Goal: Use online tool/utility: Utilize a website feature to perform a specific function

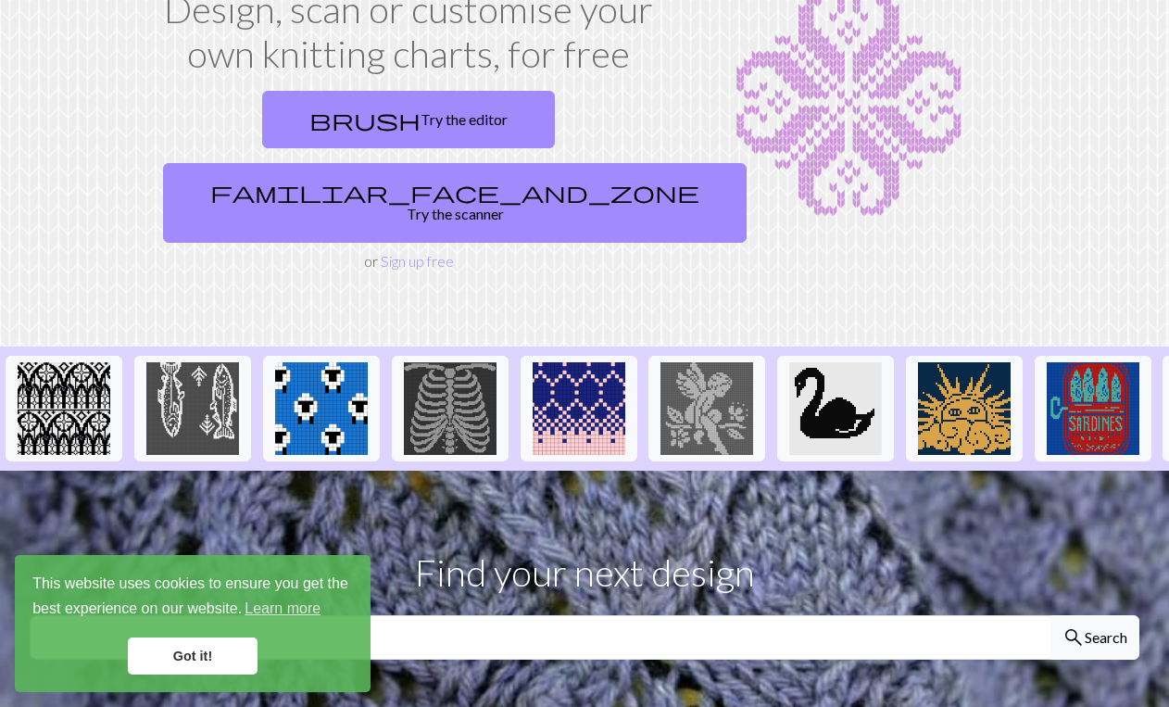
scroll to position [141, 0]
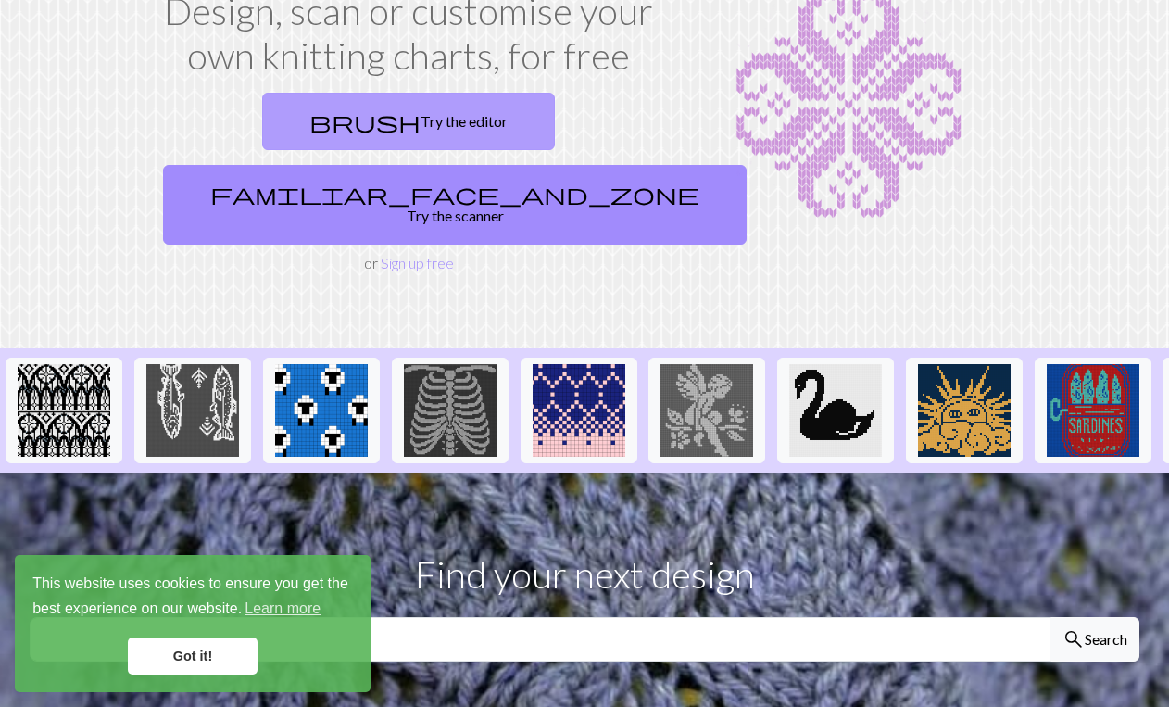
click at [262, 117] on link "brush Try the editor" at bounding box center [408, 121] width 293 height 57
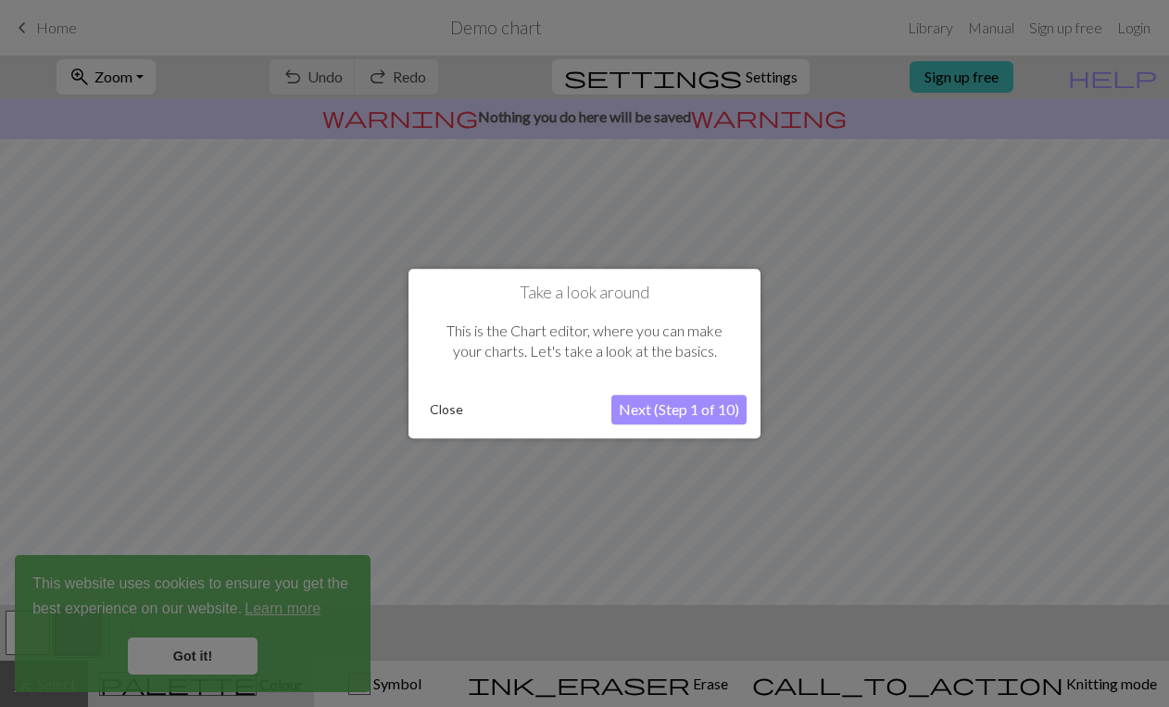
click at [707, 421] on button "Next (Step 1 of 10)" at bounding box center [678, 410] width 135 height 30
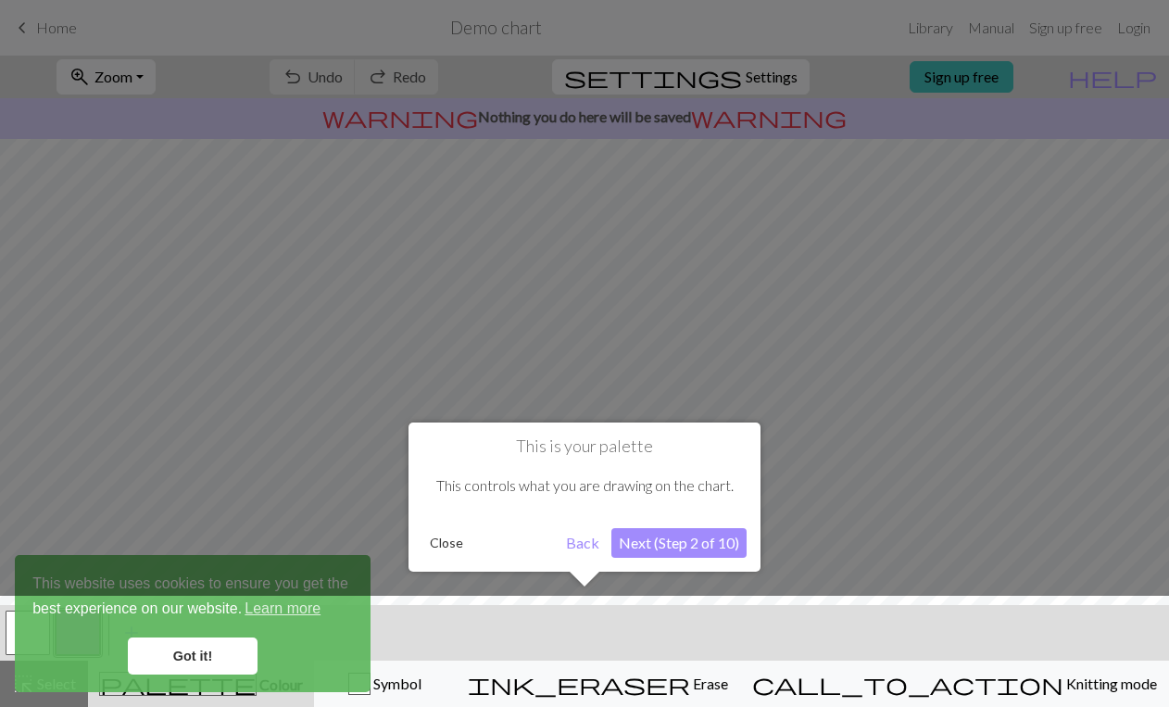
click at [692, 541] on button "Next (Step 2 of 10)" at bounding box center [678, 543] width 135 height 30
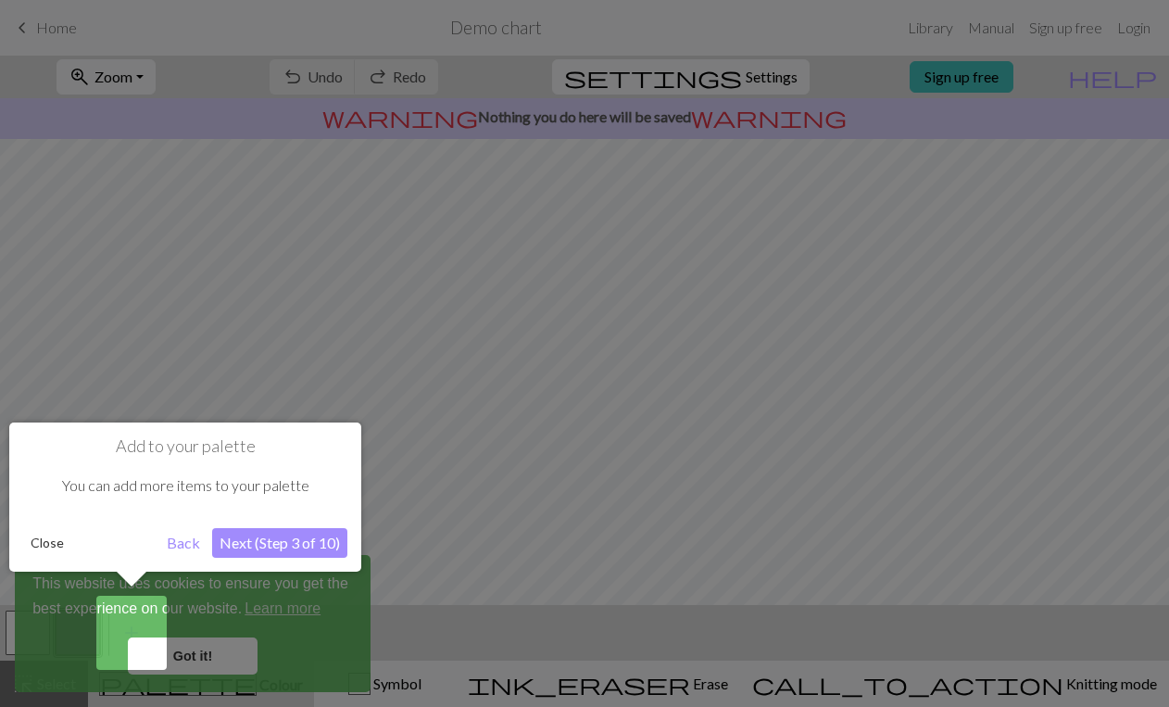
click at [303, 541] on button "Next (Step 3 of 10)" at bounding box center [279, 543] width 135 height 30
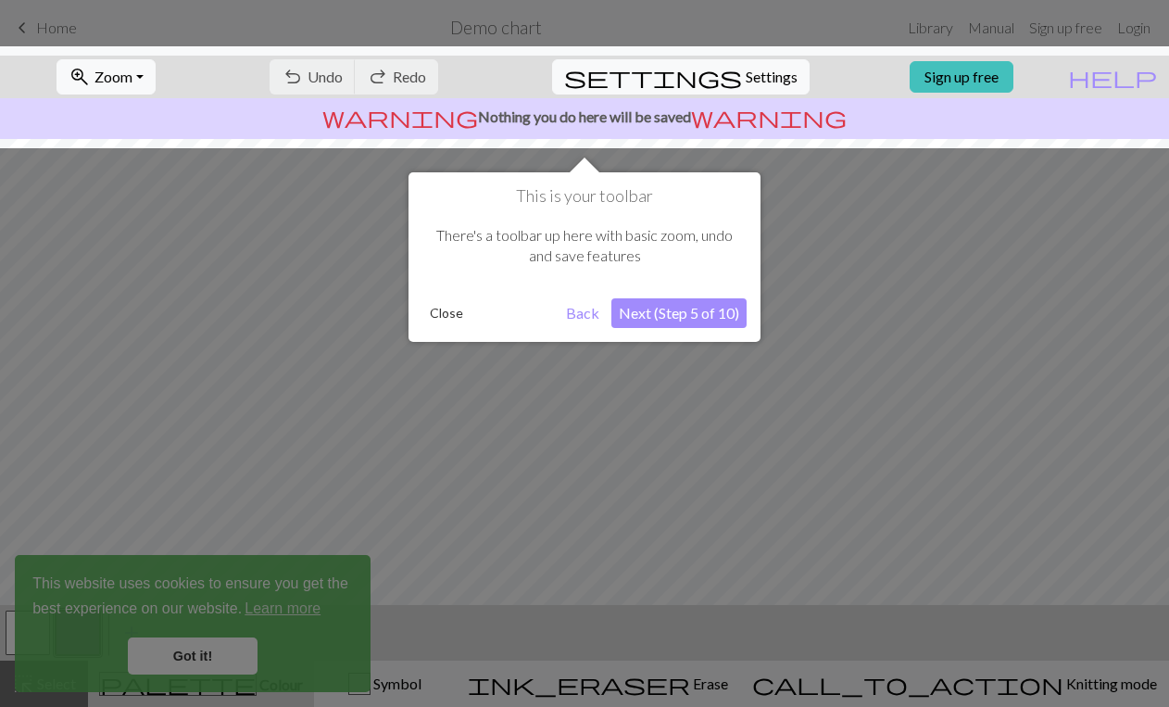
click at [653, 310] on button "Next (Step 5 of 10)" at bounding box center [678, 313] width 135 height 30
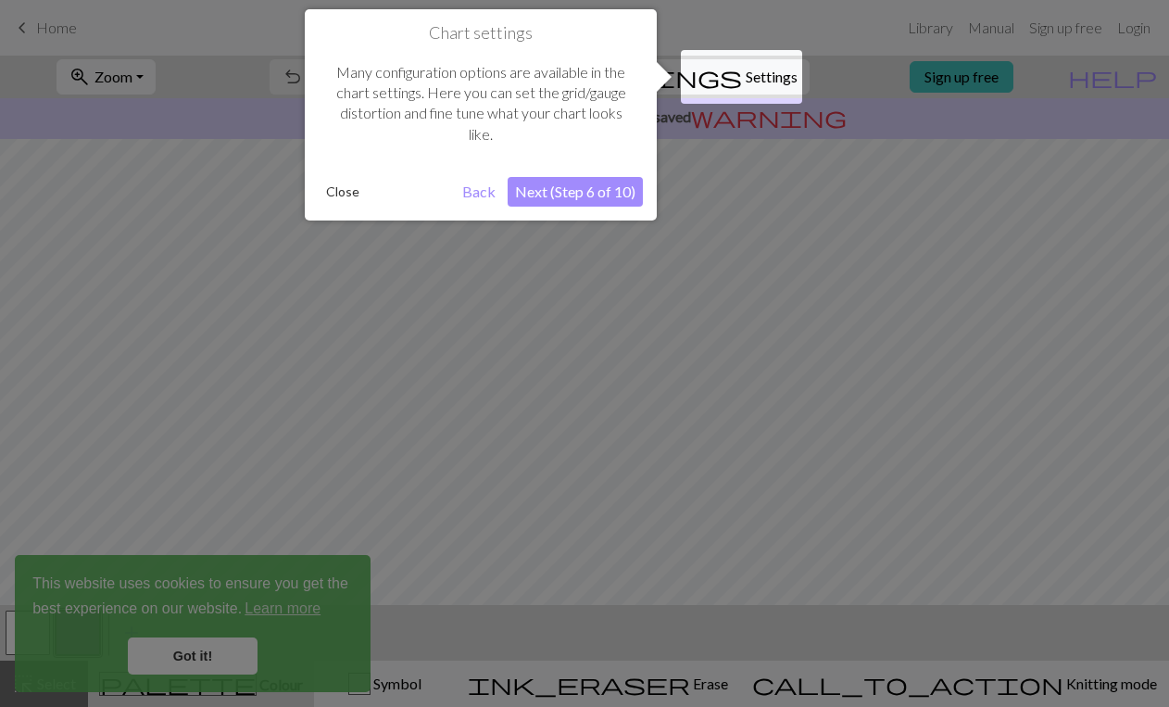
click at [584, 195] on button "Next (Step 6 of 10)" at bounding box center [575, 192] width 135 height 30
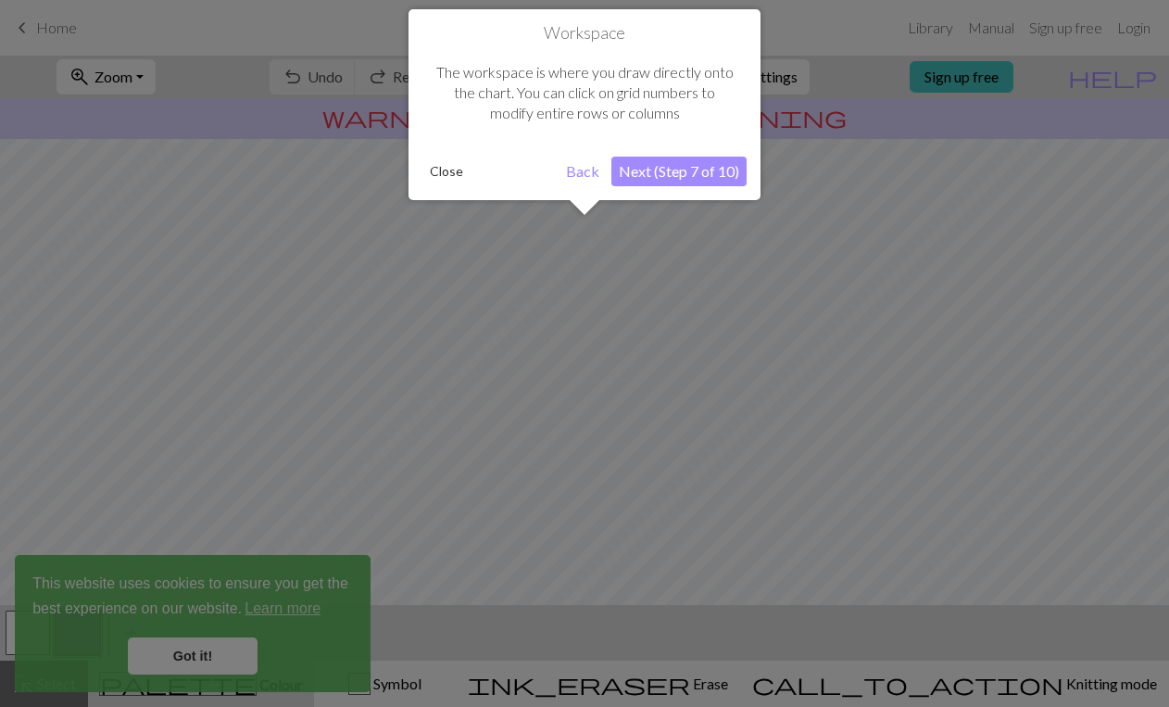
scroll to position [111, 0]
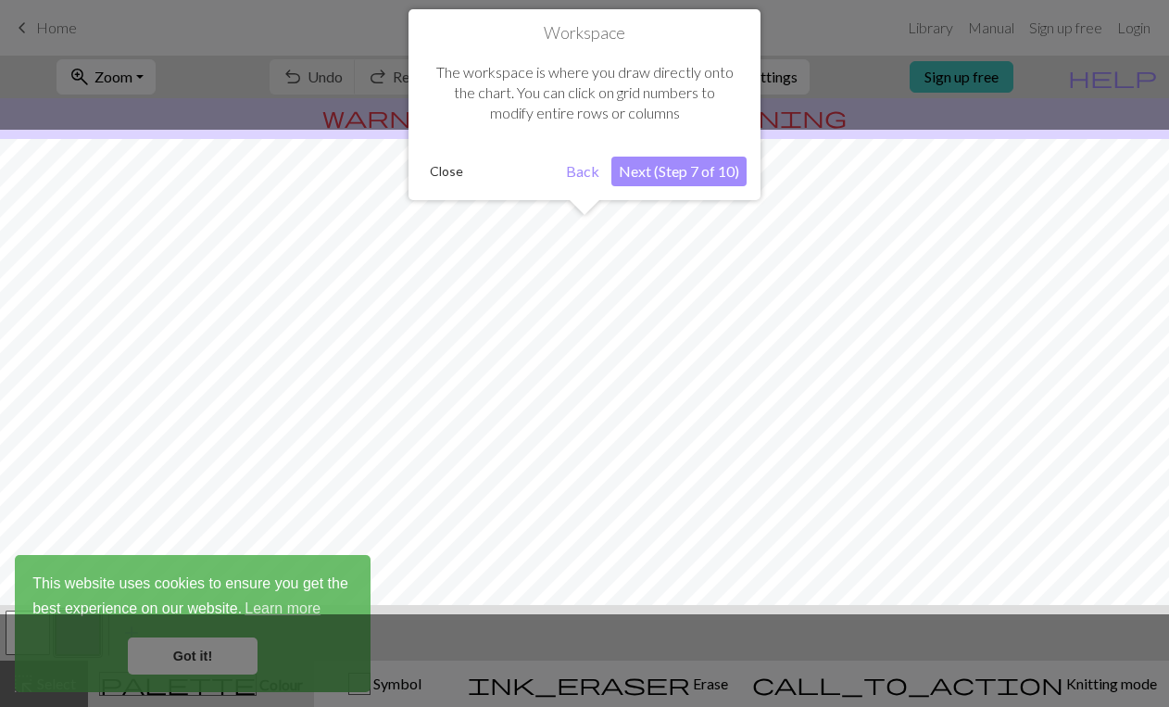
click at [667, 168] on button "Next (Step 7 of 10)" at bounding box center [678, 172] width 135 height 30
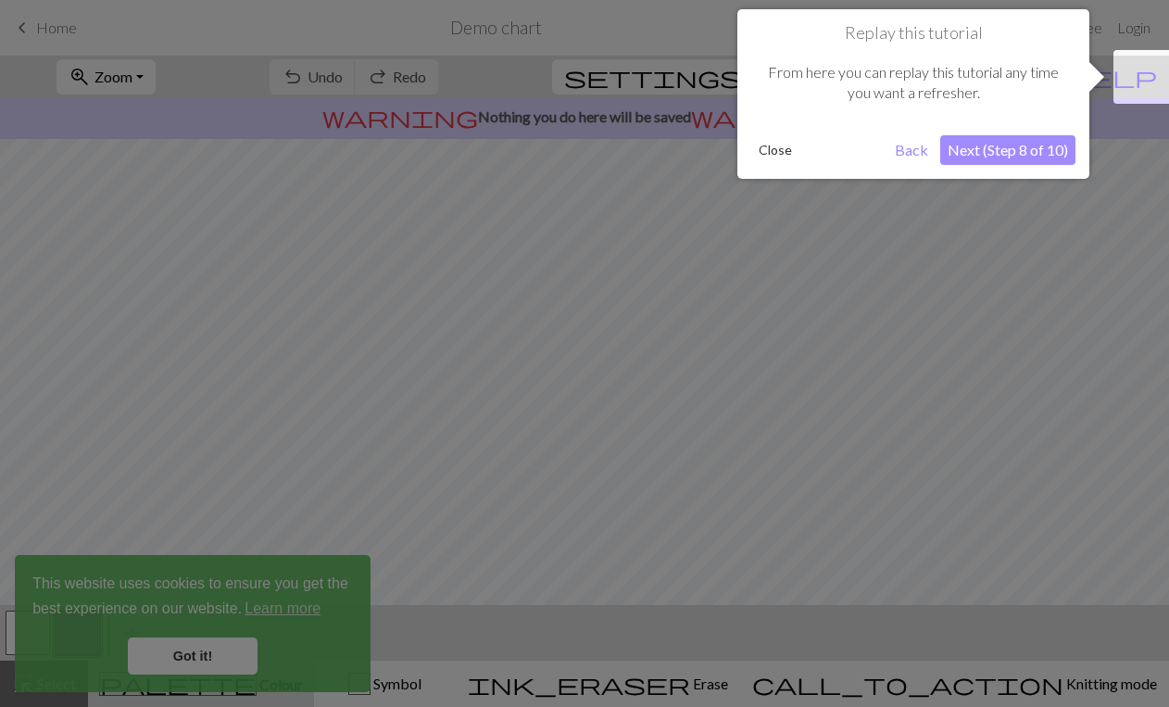
click at [913, 151] on button "Back" at bounding box center [911, 150] width 48 height 30
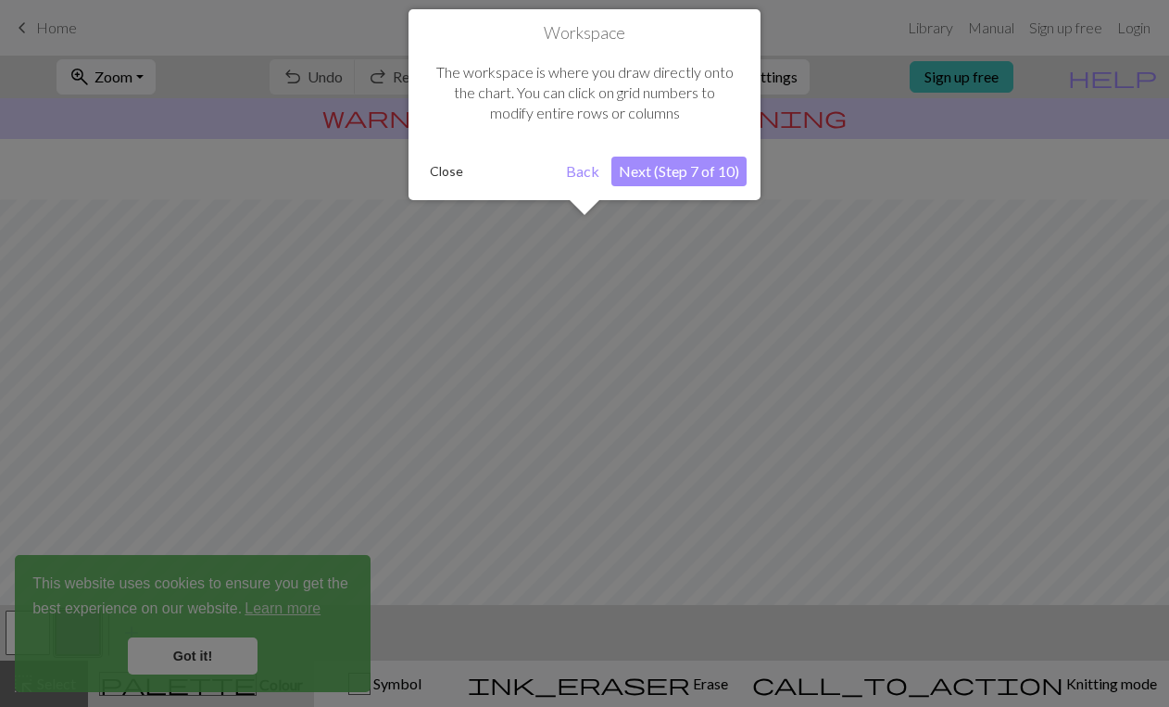
scroll to position [210, 0]
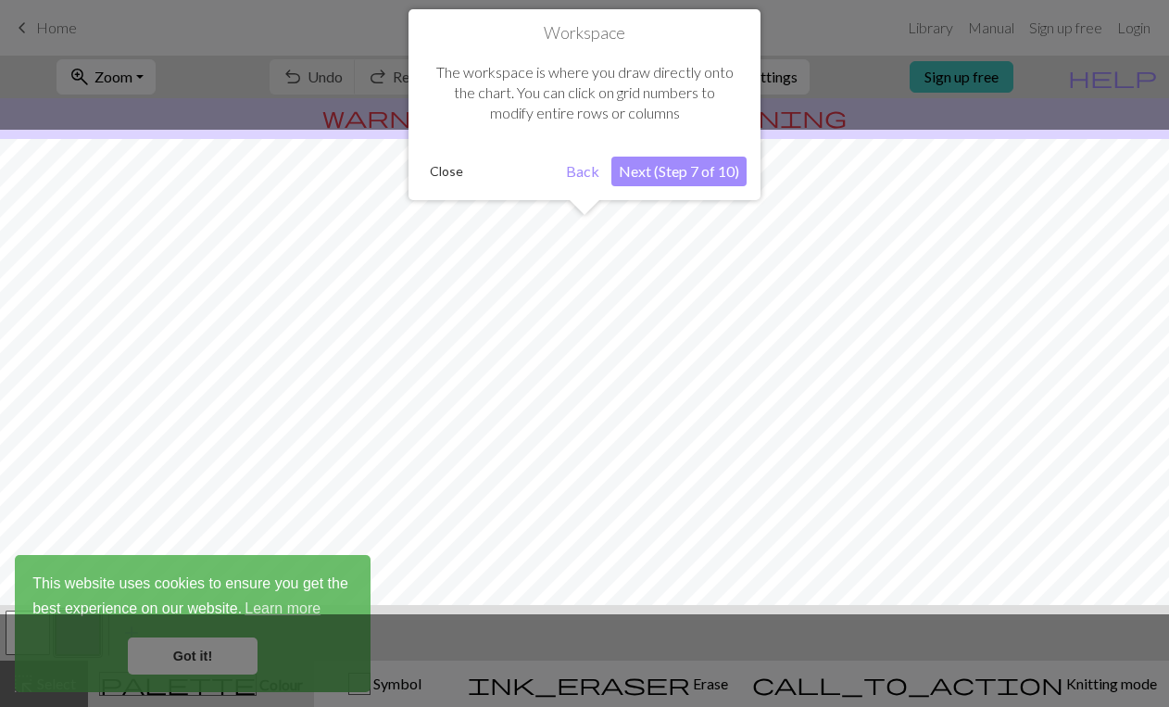
click at [717, 166] on button "Next (Step 7 of 10)" at bounding box center [678, 172] width 135 height 30
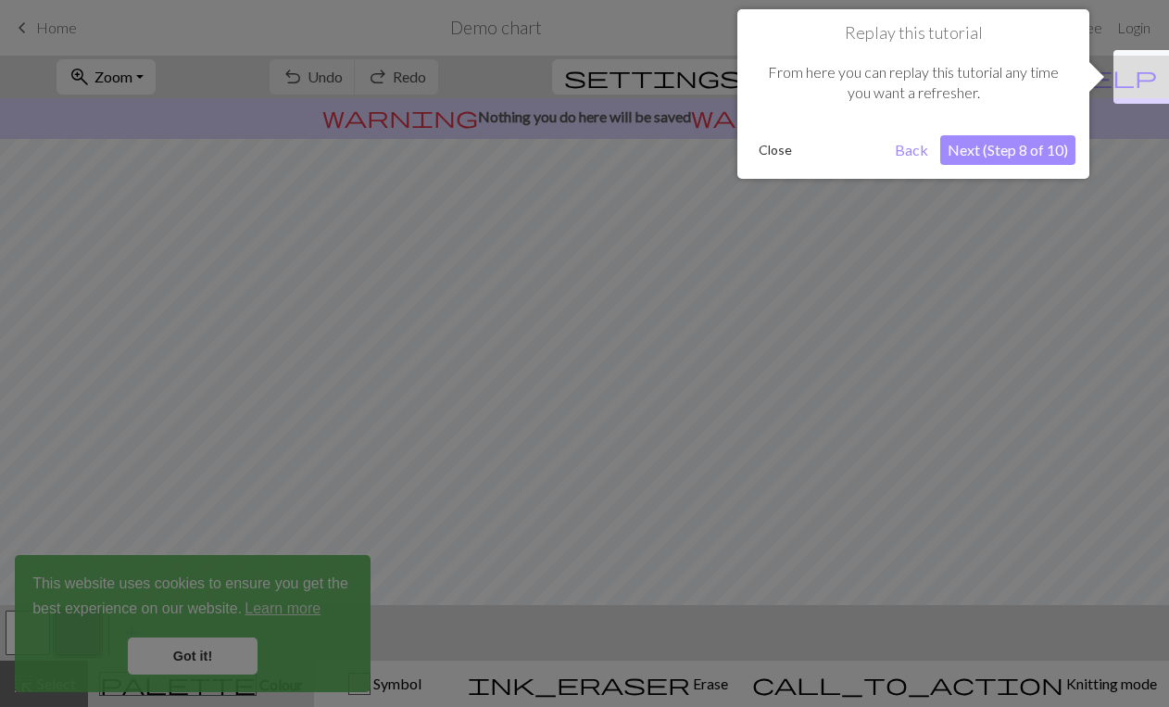
click at [1025, 137] on button "Next (Step 8 of 10)" at bounding box center [1007, 150] width 135 height 30
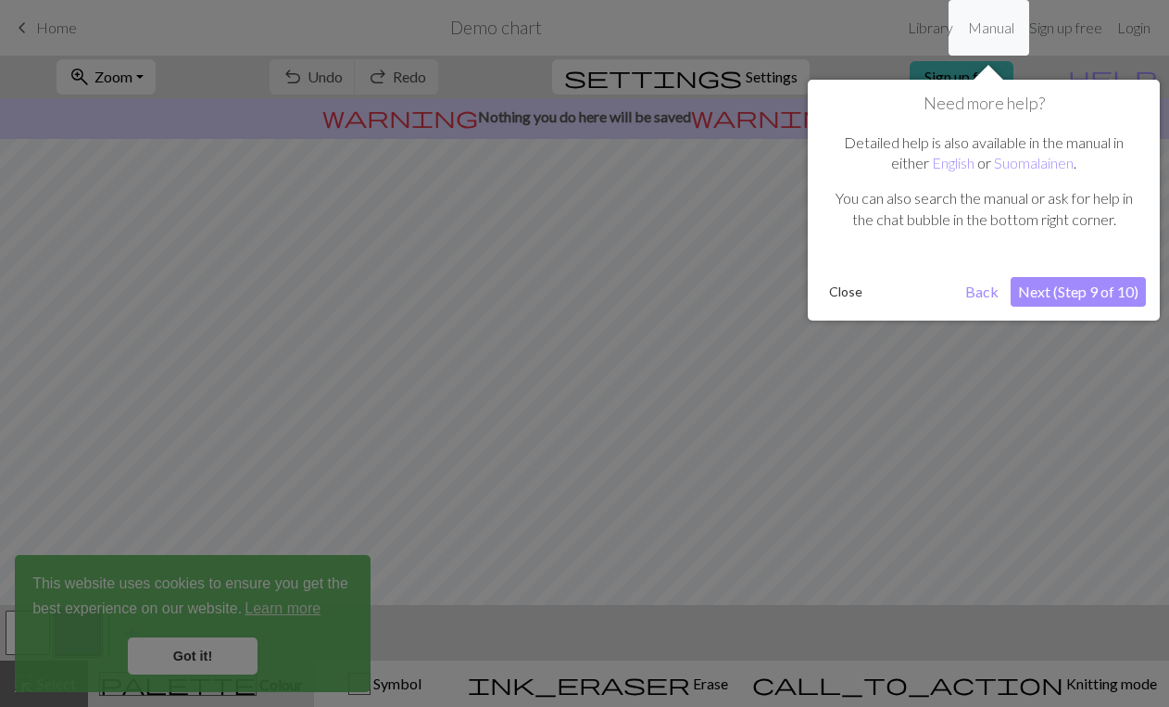
click at [1080, 276] on div "Need more help? Detailed help is also available in the manual in either English…" at bounding box center [984, 200] width 352 height 241
click at [1080, 295] on button "Next (Step 9 of 10)" at bounding box center [1078, 292] width 135 height 30
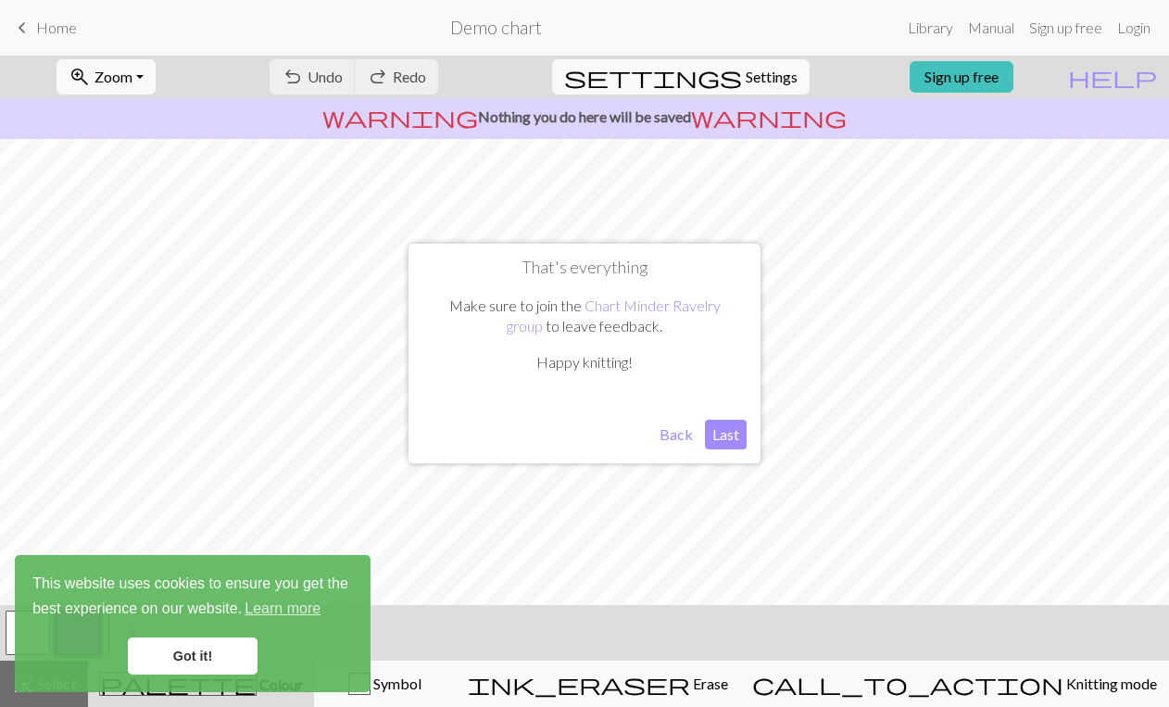
click at [718, 440] on button "Last" at bounding box center [726, 435] width 42 height 30
click at [284, 615] on link "Learn more" at bounding box center [283, 609] width 82 height 28
click at [214, 658] on link "Got it!" at bounding box center [193, 655] width 130 height 37
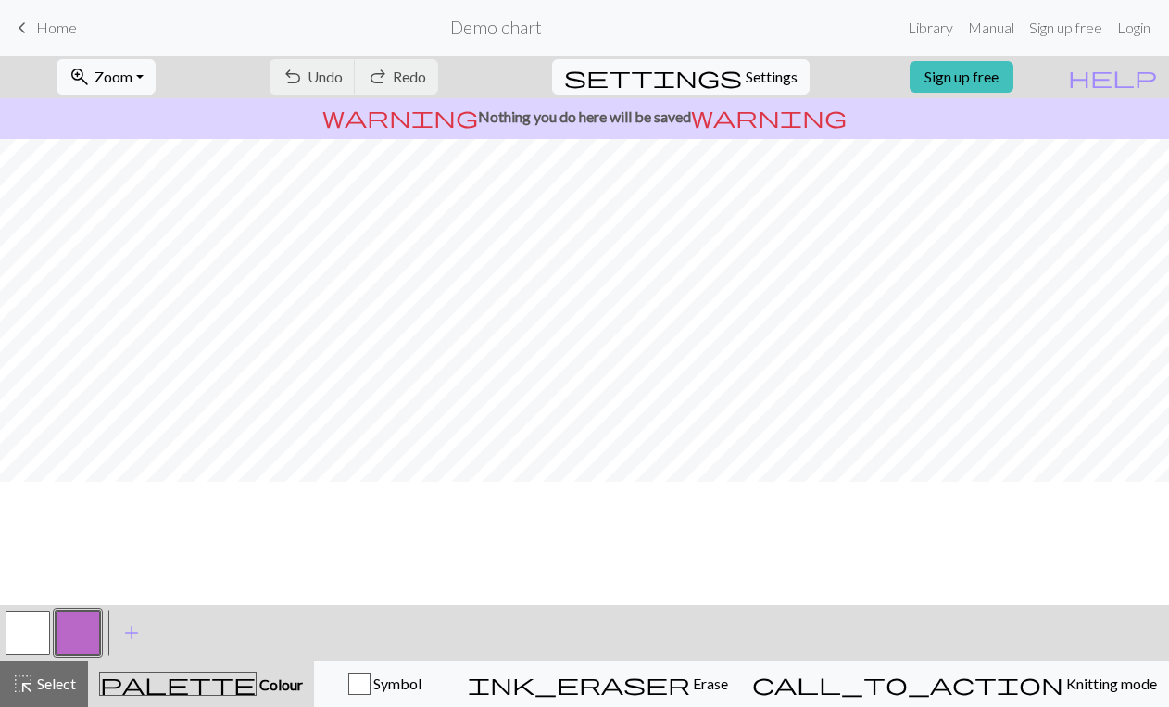
scroll to position [0, 0]
click at [472, 114] on span "warning" at bounding box center [400, 117] width 156 height 26
click at [746, 69] on span "Settings" at bounding box center [772, 77] width 52 height 22
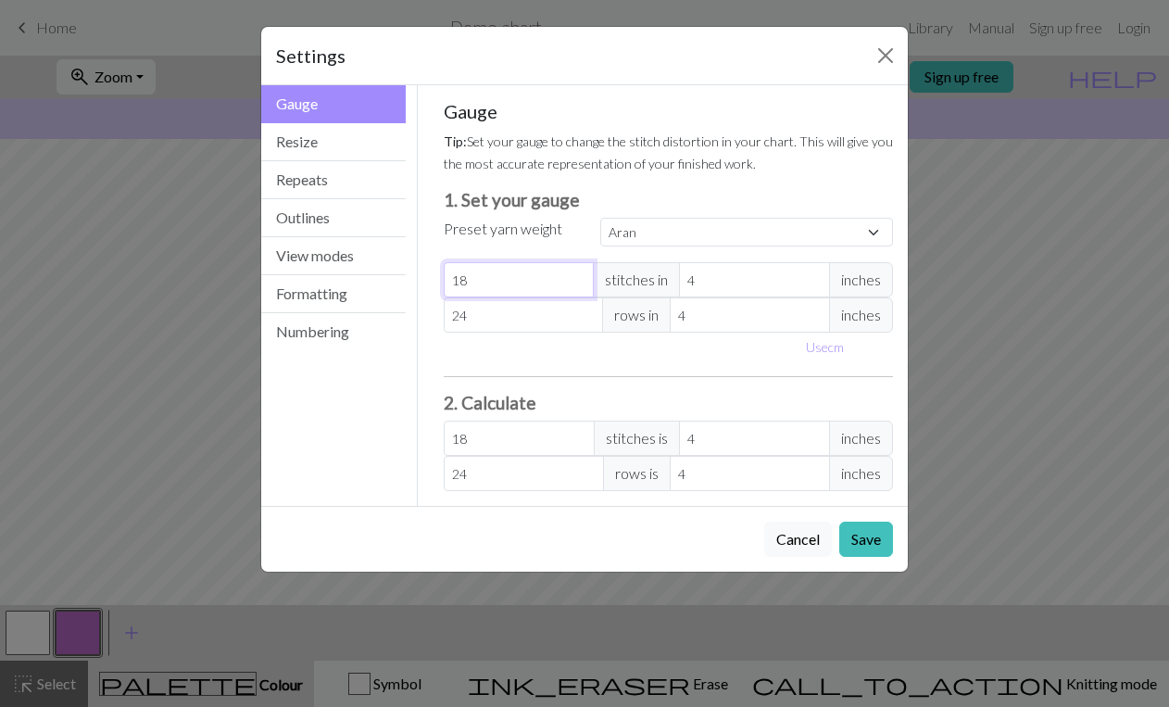
click at [490, 293] on input "18" at bounding box center [519, 279] width 151 height 35
select select "custom"
type input "1"
type input "0"
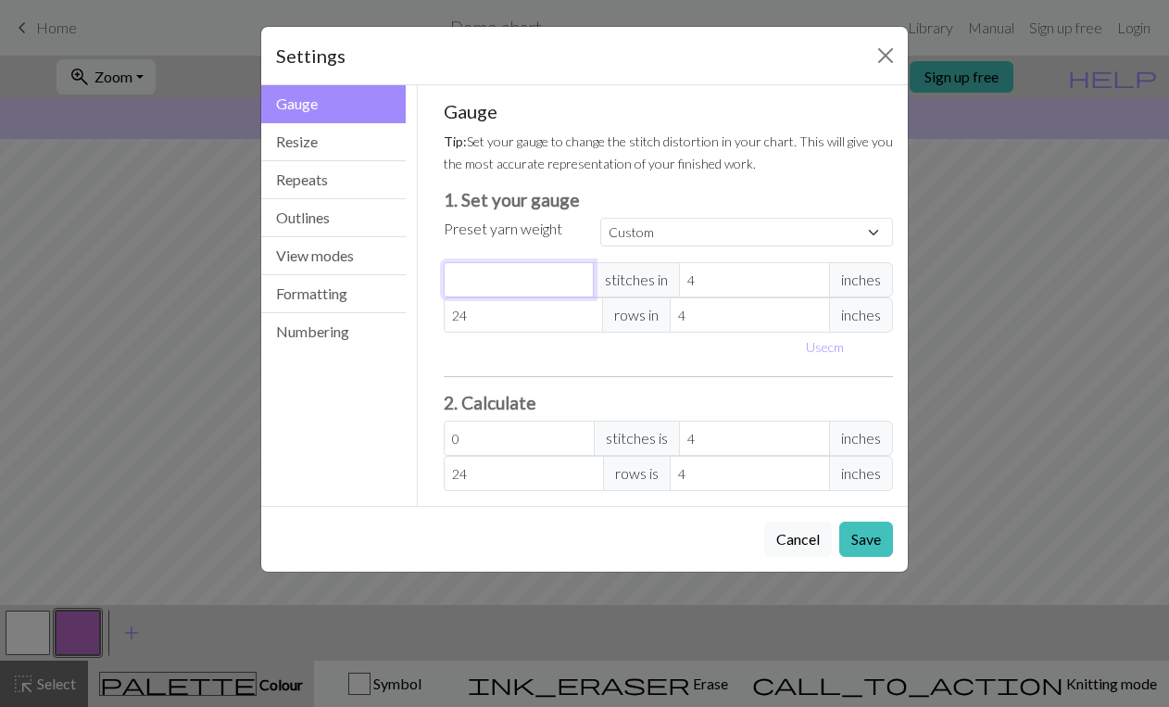
type input "3"
type input "37"
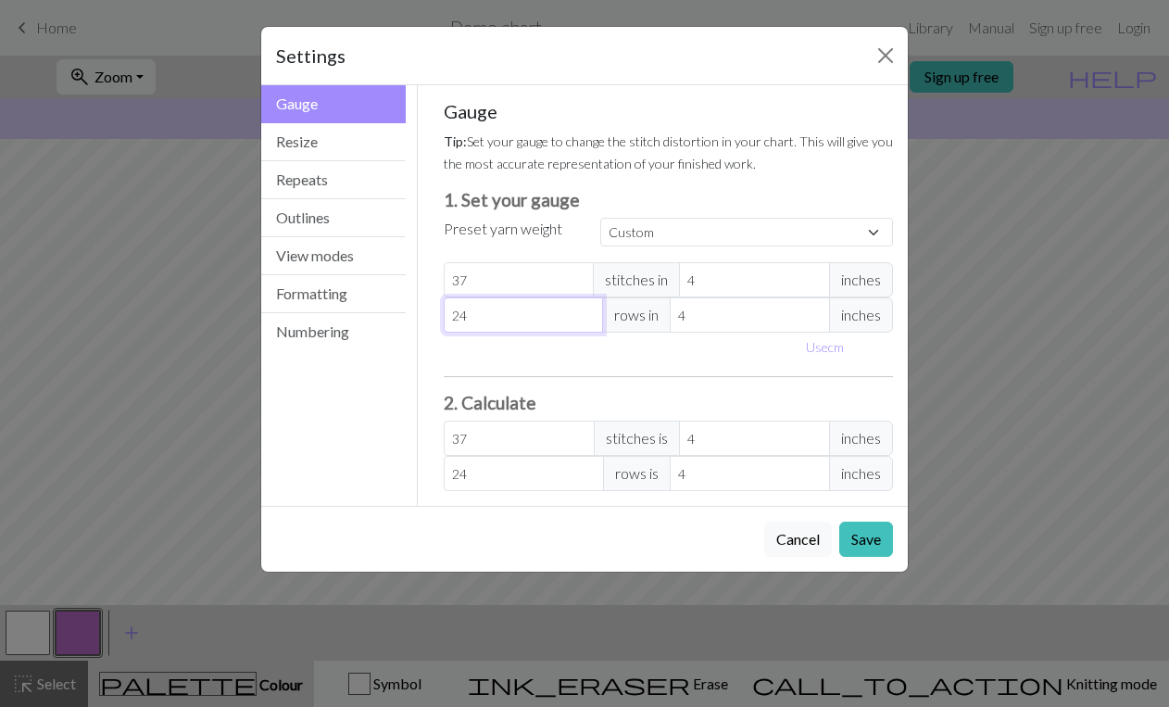
click at [522, 314] on input "24" at bounding box center [524, 314] width 160 height 35
type input "2"
type input "0"
type input "4"
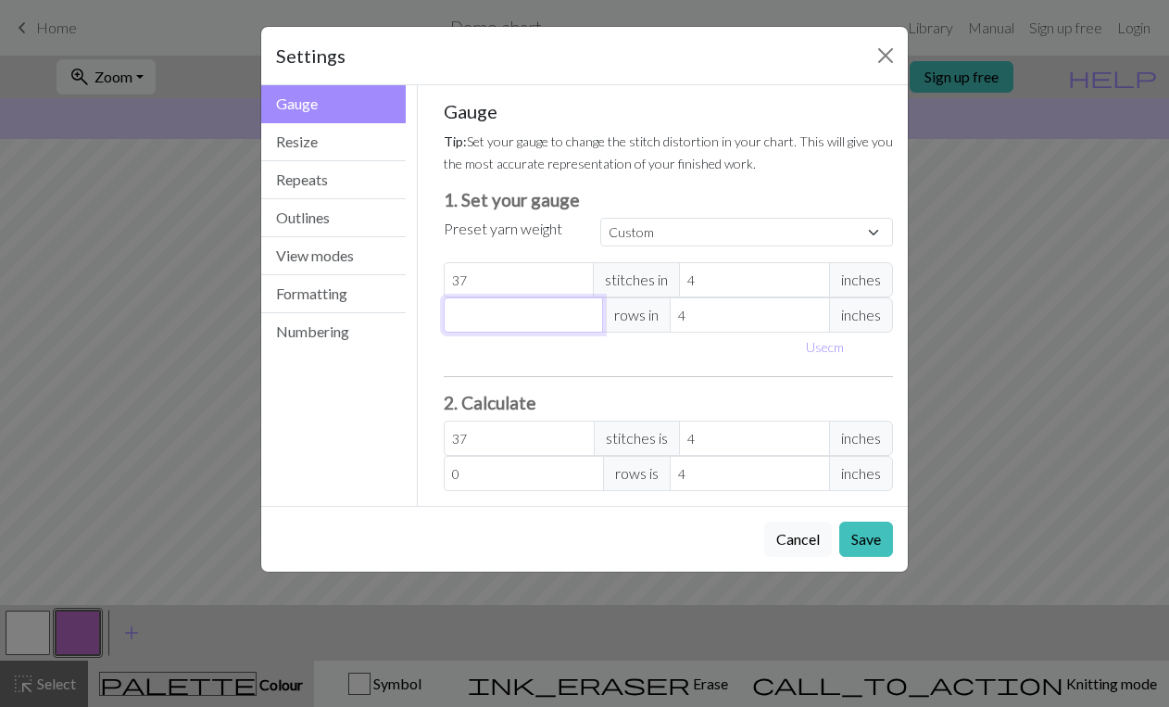
type input "4"
type input "48"
click at [684, 217] on div "Gauge Tip: Set your gauge to change the stitch distortion in your chart. This w…" at bounding box center [669, 295] width 450 height 391
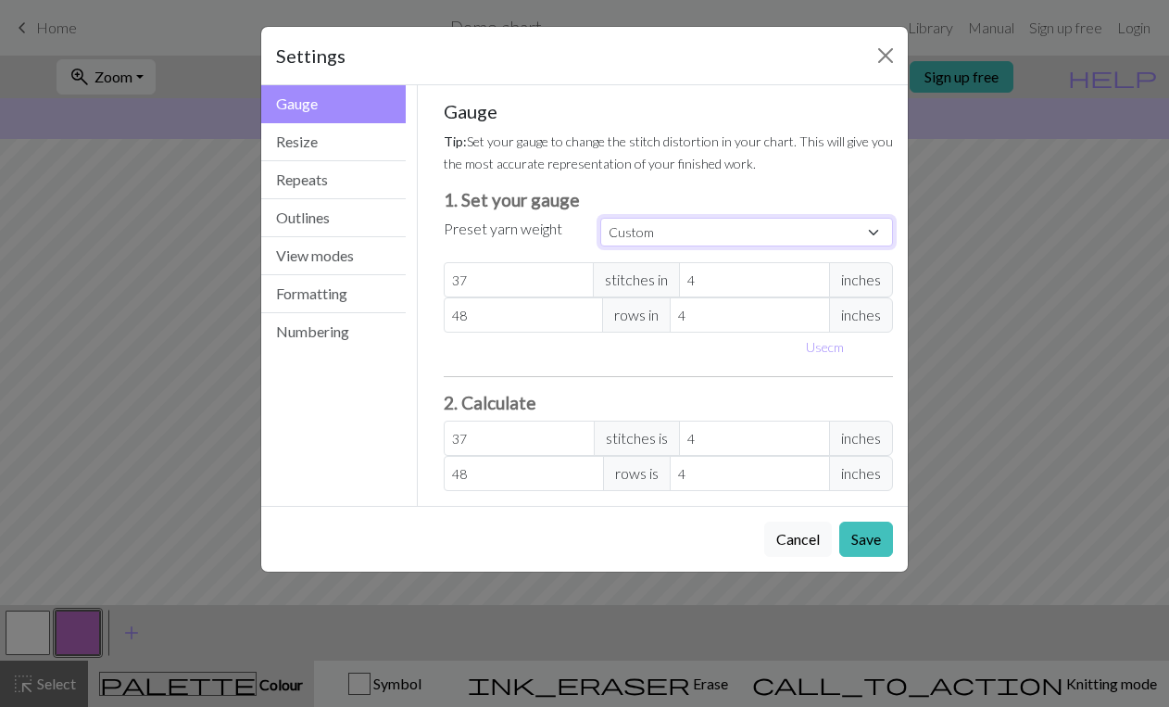
click at [682, 233] on select "Custom Square Lace Light Fingering Fingering Sport Double knit Worsted Aran Bul…" at bounding box center [746, 232] width 293 height 29
click at [600, 218] on select "Custom Square Lace Light Fingering Fingering Sport Double knit Worsted Aran Bul…" at bounding box center [746, 232] width 293 height 29
click at [862, 539] on button "Save" at bounding box center [866, 539] width 54 height 35
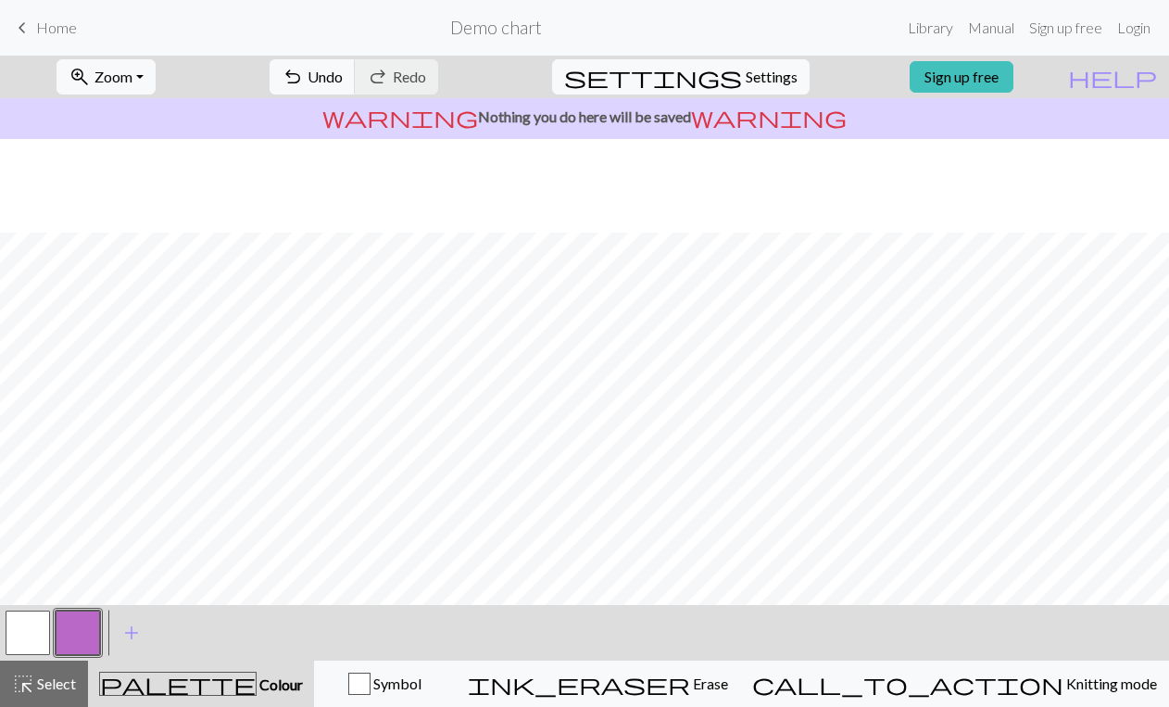
scroll to position [210, 0]
click at [421, 681] on span "Symbol" at bounding box center [396, 683] width 51 height 18
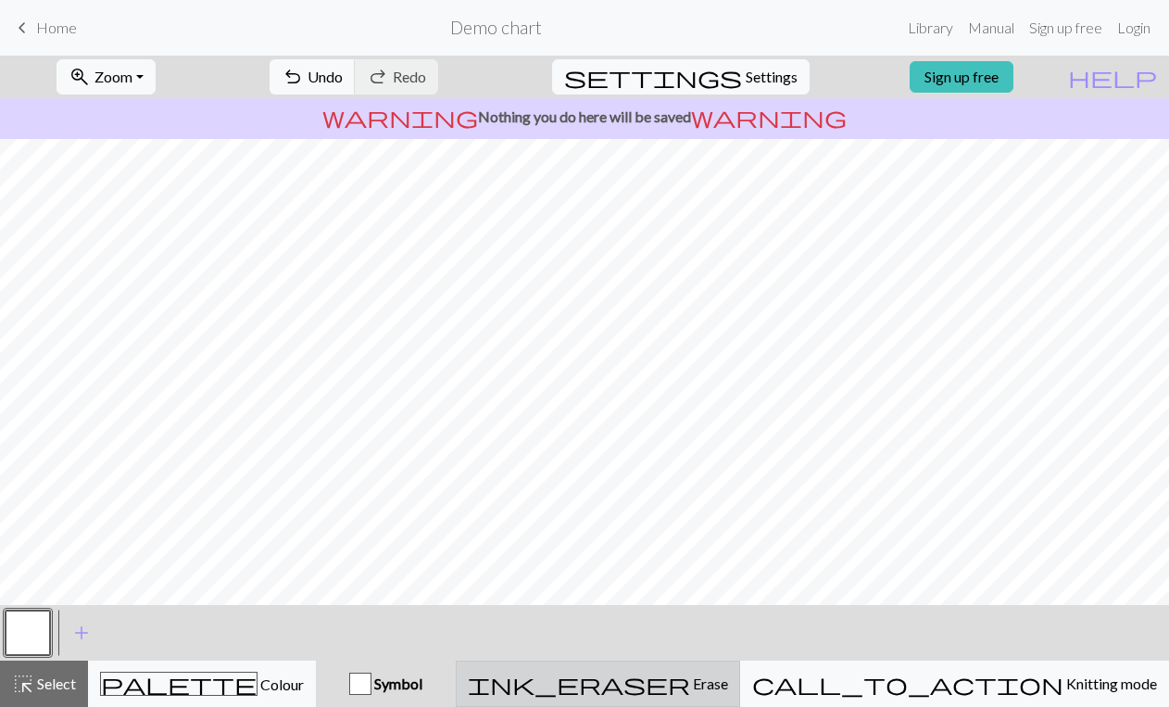
click at [728, 693] on div "ink_eraser Erase Erase" at bounding box center [598, 684] width 260 height 22
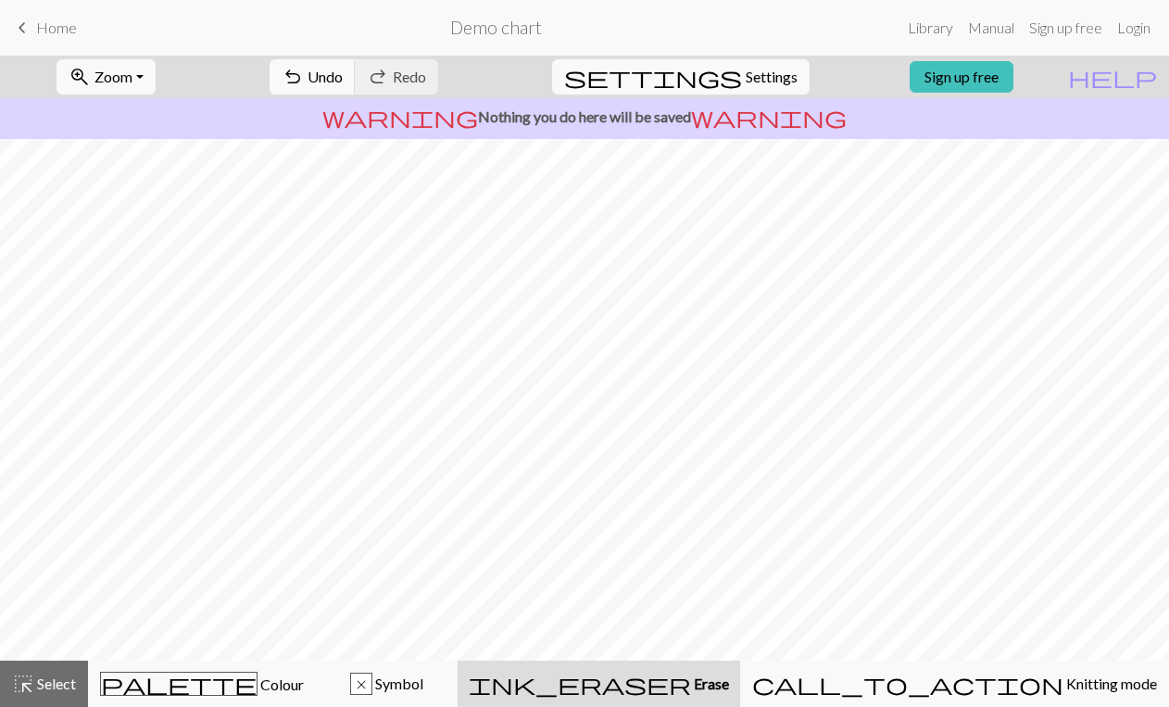
scroll to position [3, 0]
click at [38, 678] on span "Select" at bounding box center [55, 683] width 42 height 18
click at [58, 691] on span "Select" at bounding box center [55, 683] width 42 height 18
click at [156, 78] on button "zoom_in Zoom Zoom" at bounding box center [106, 76] width 99 height 35
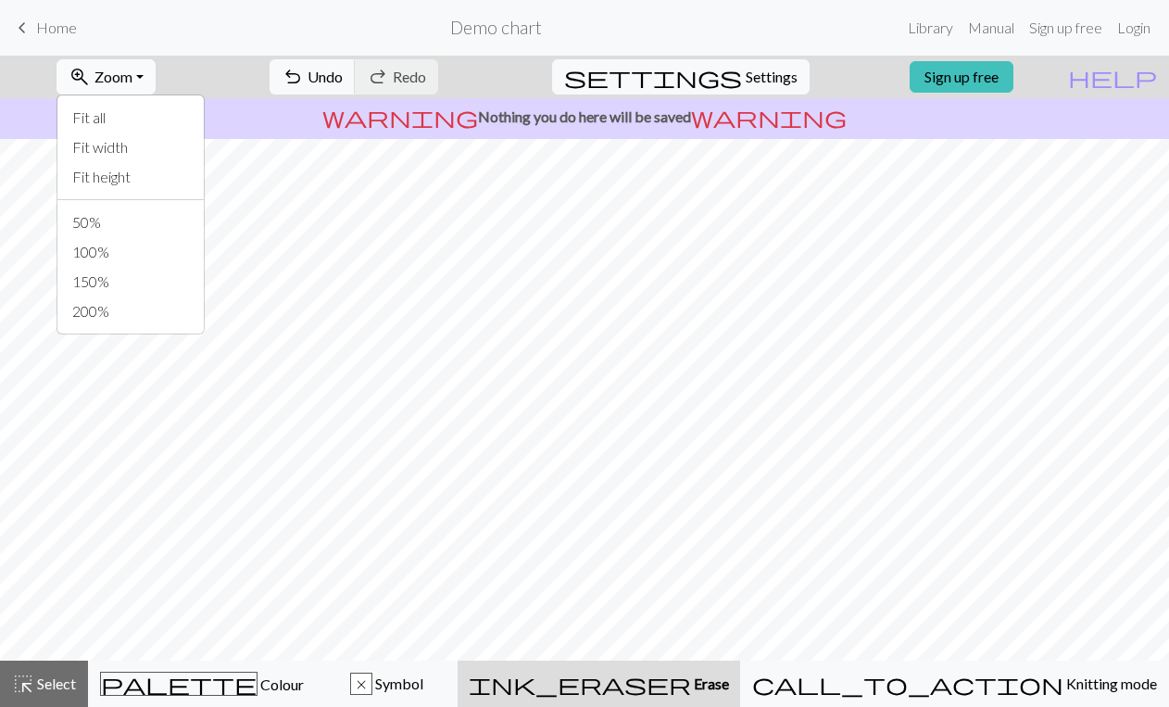
click at [156, 78] on button "zoom_in Zoom Zoom" at bounding box center [106, 76] width 99 height 35
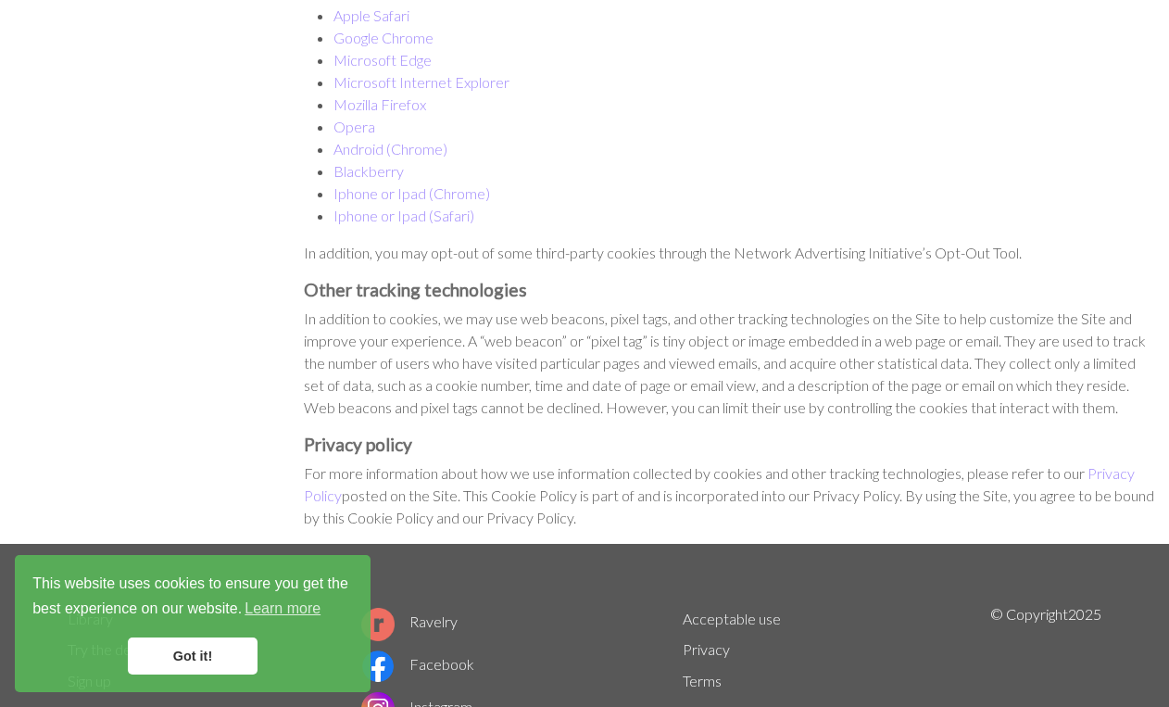
scroll to position [1465, 0]
